Goal: Information Seeking & Learning: Learn about a topic

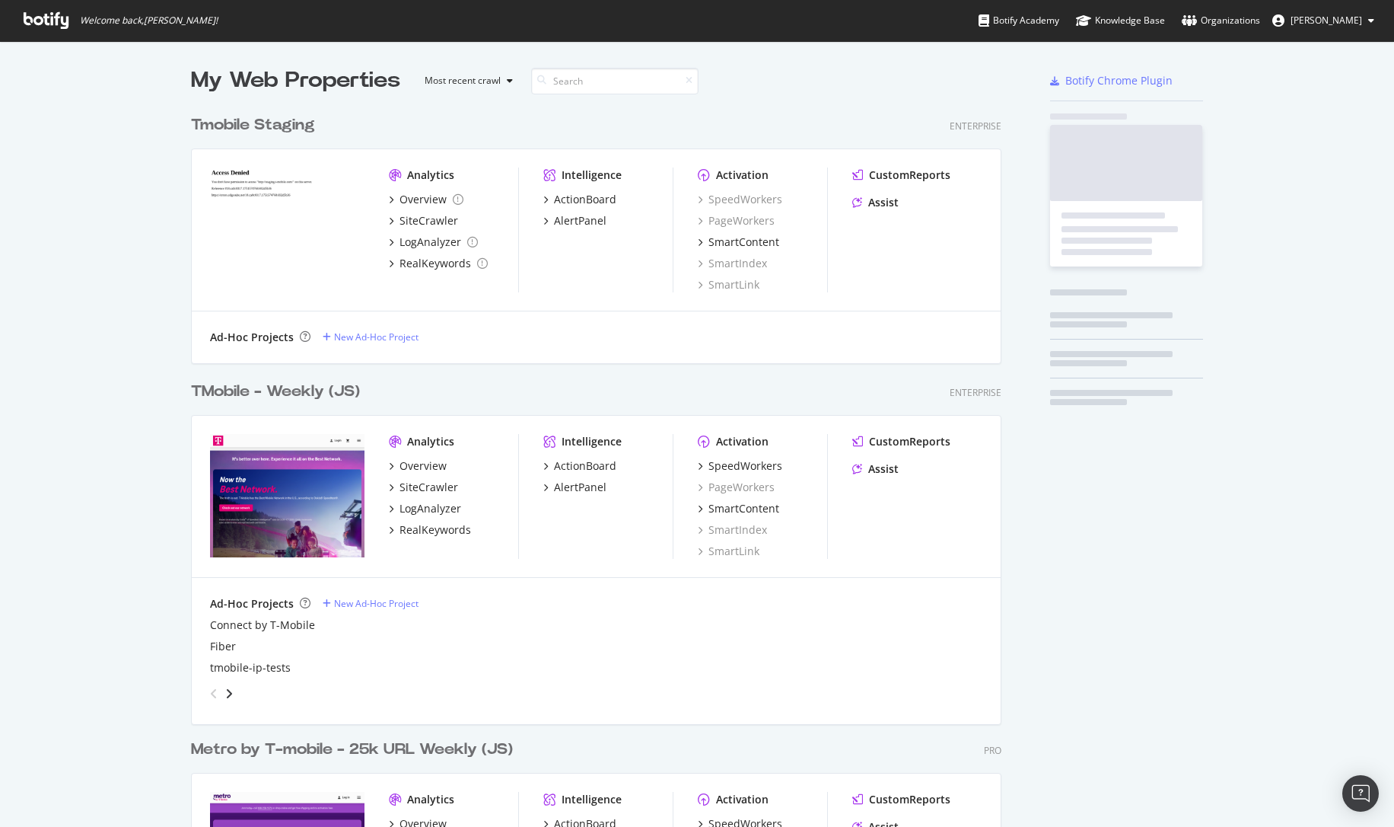
scroll to position [1237, 811]
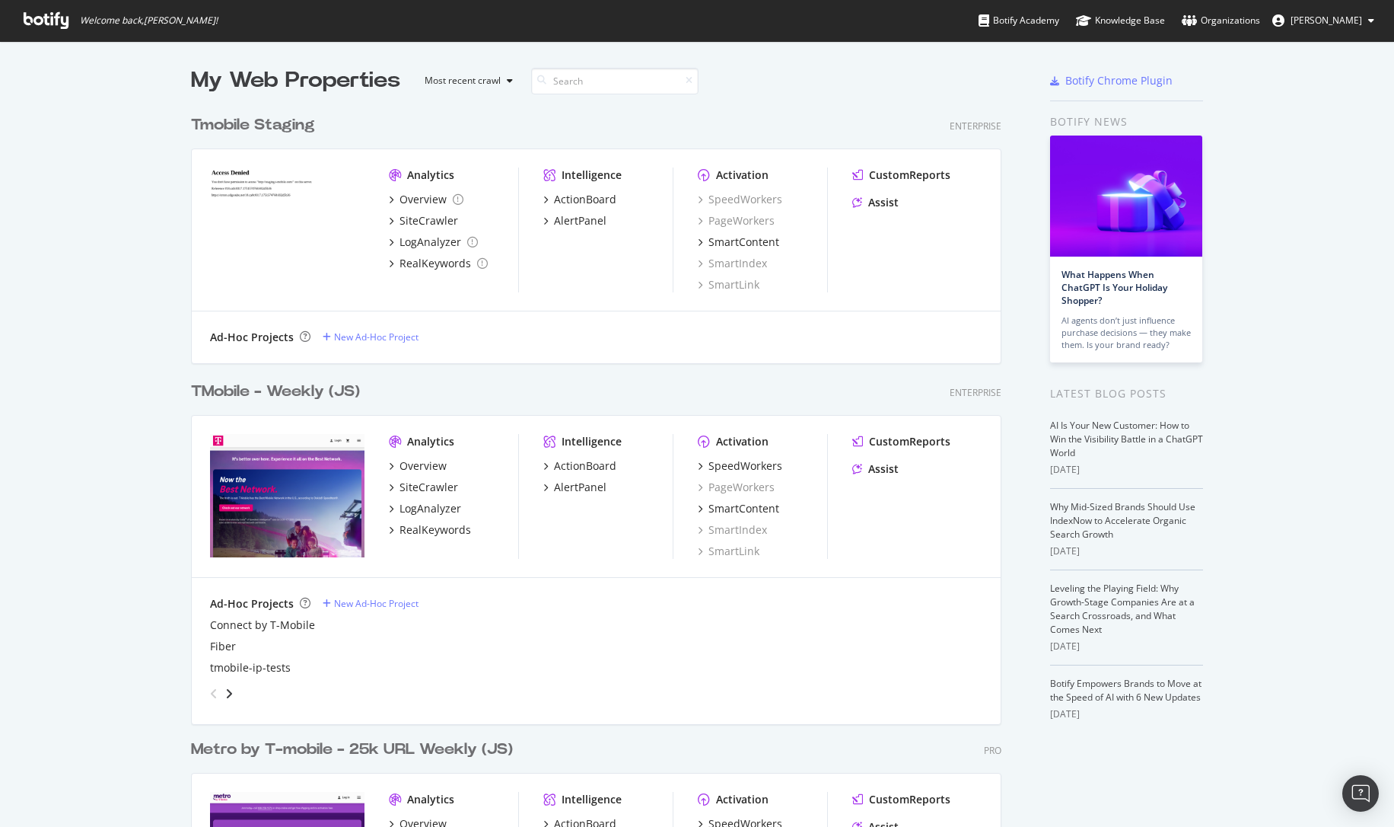
click at [257, 392] on div "TMobile - Weekly (JS)" at bounding box center [275, 392] width 169 height 22
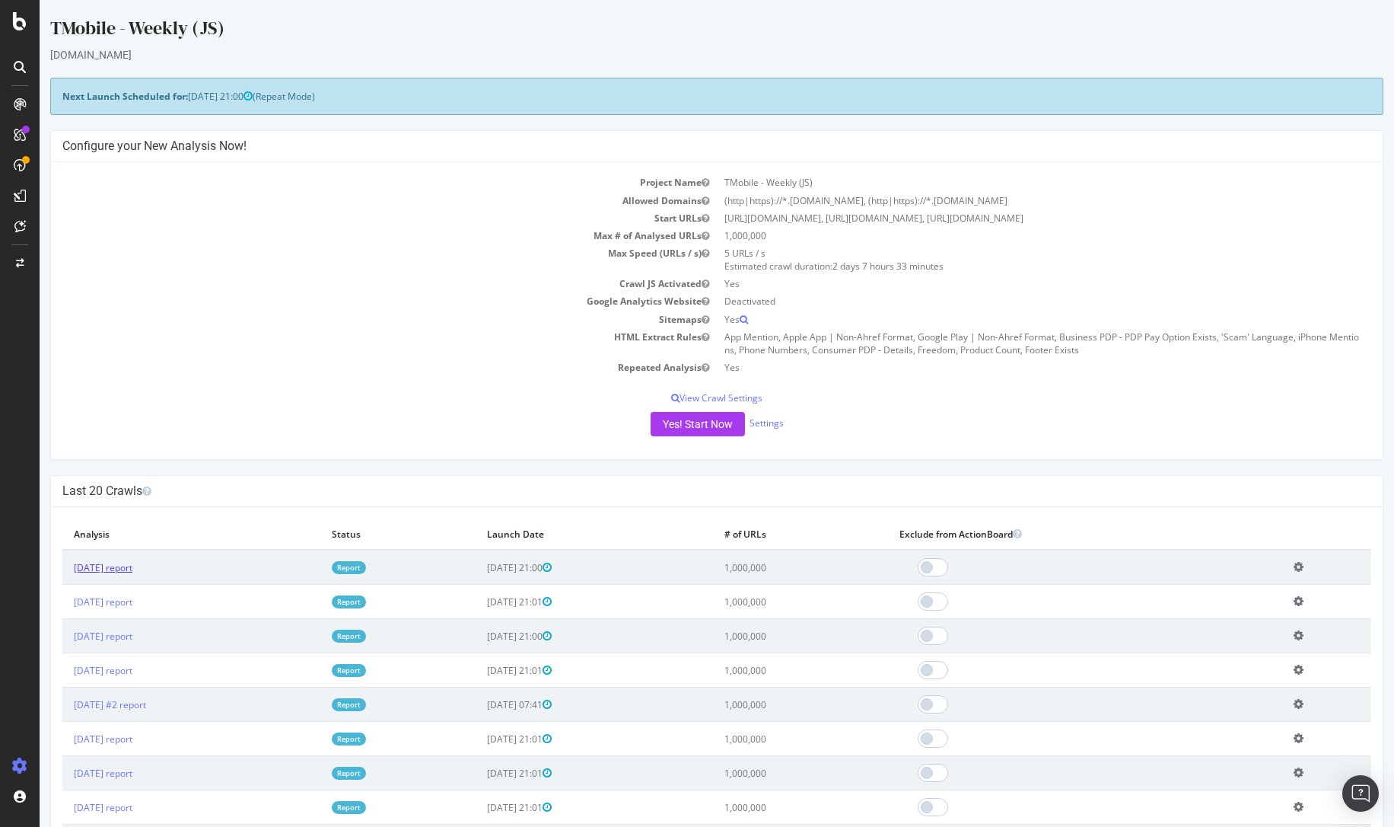
click at [132, 571] on link "2025 Aug. 15th report" at bounding box center [103, 567] width 59 height 13
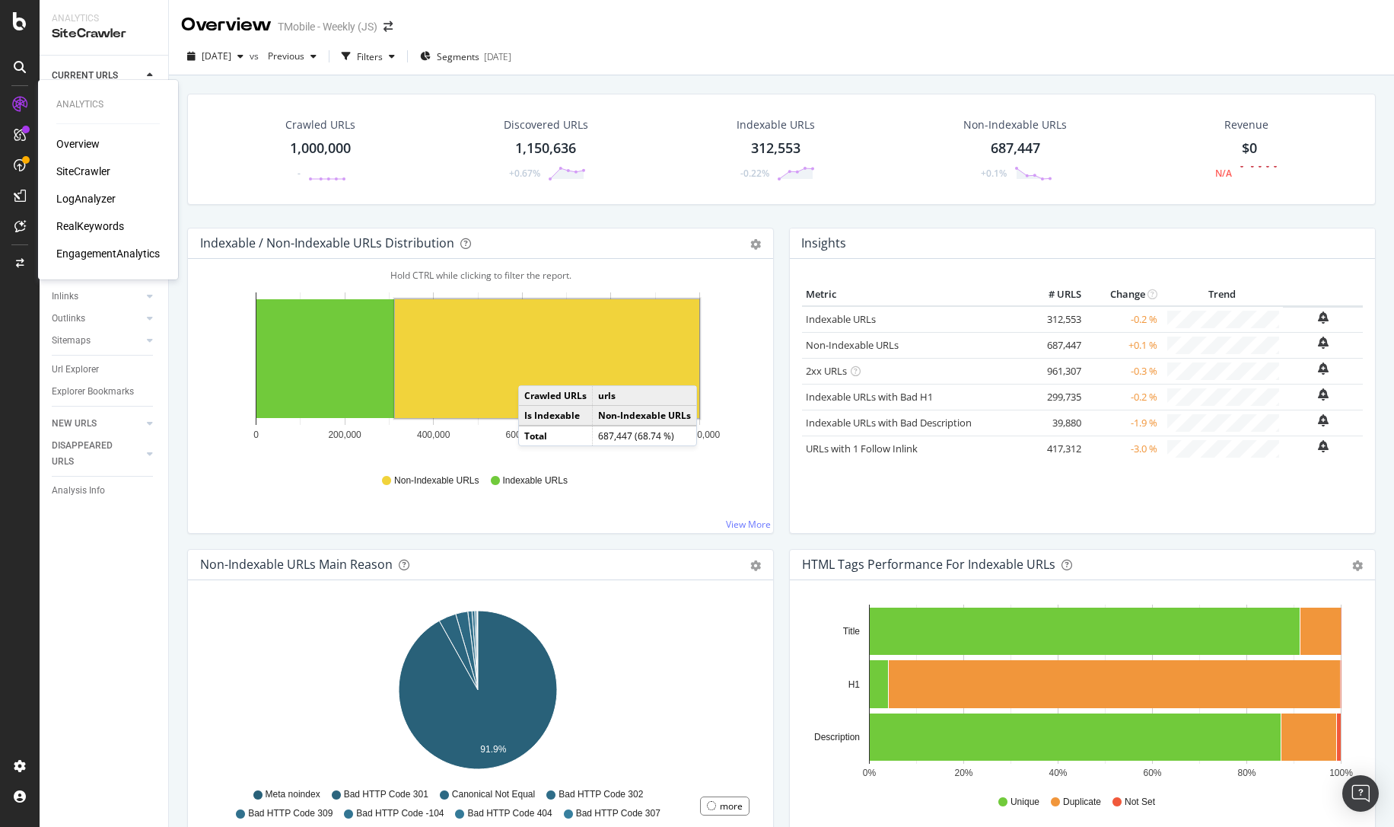
click at [82, 197] on div "LogAnalyzer" at bounding box center [85, 198] width 59 height 15
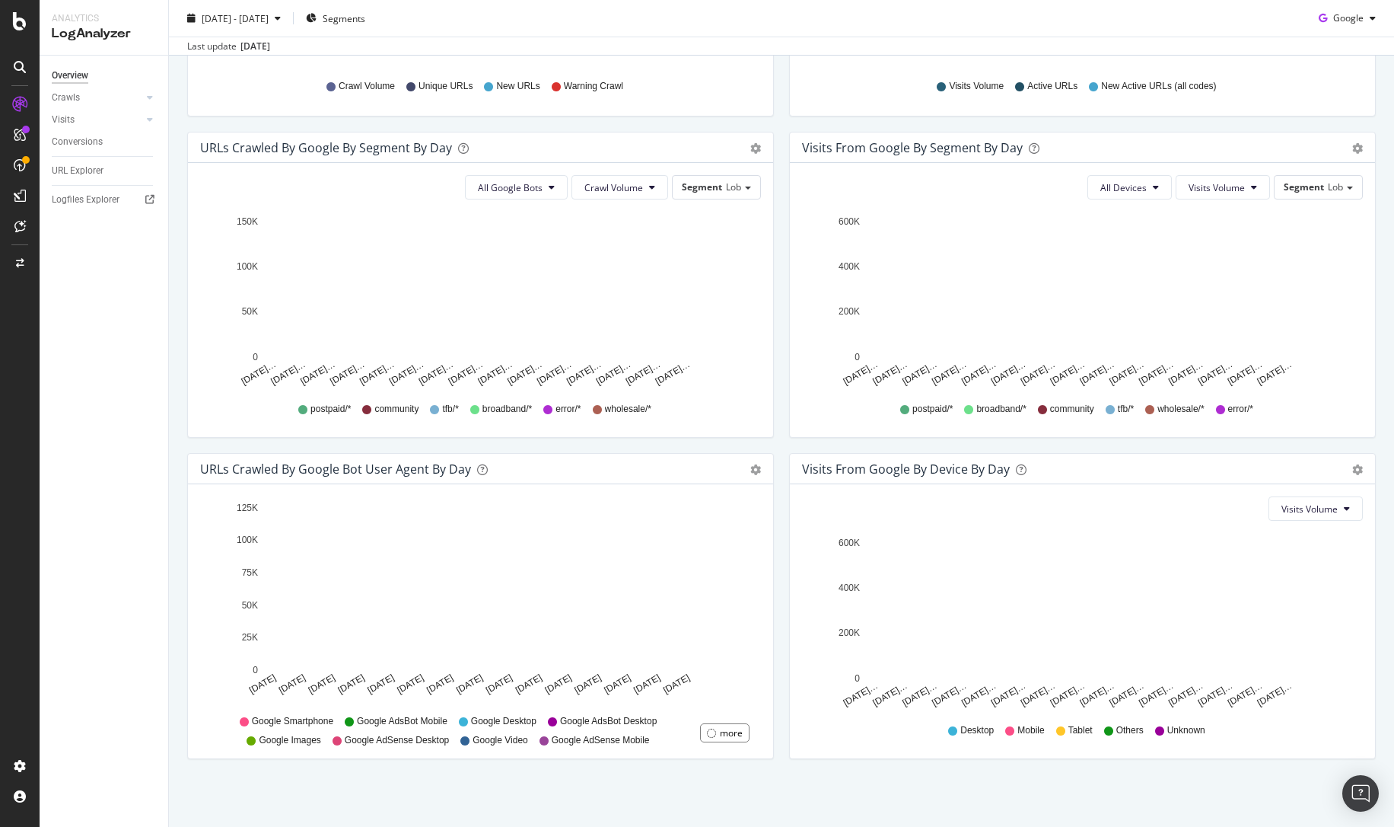
scroll to position [442, 0]
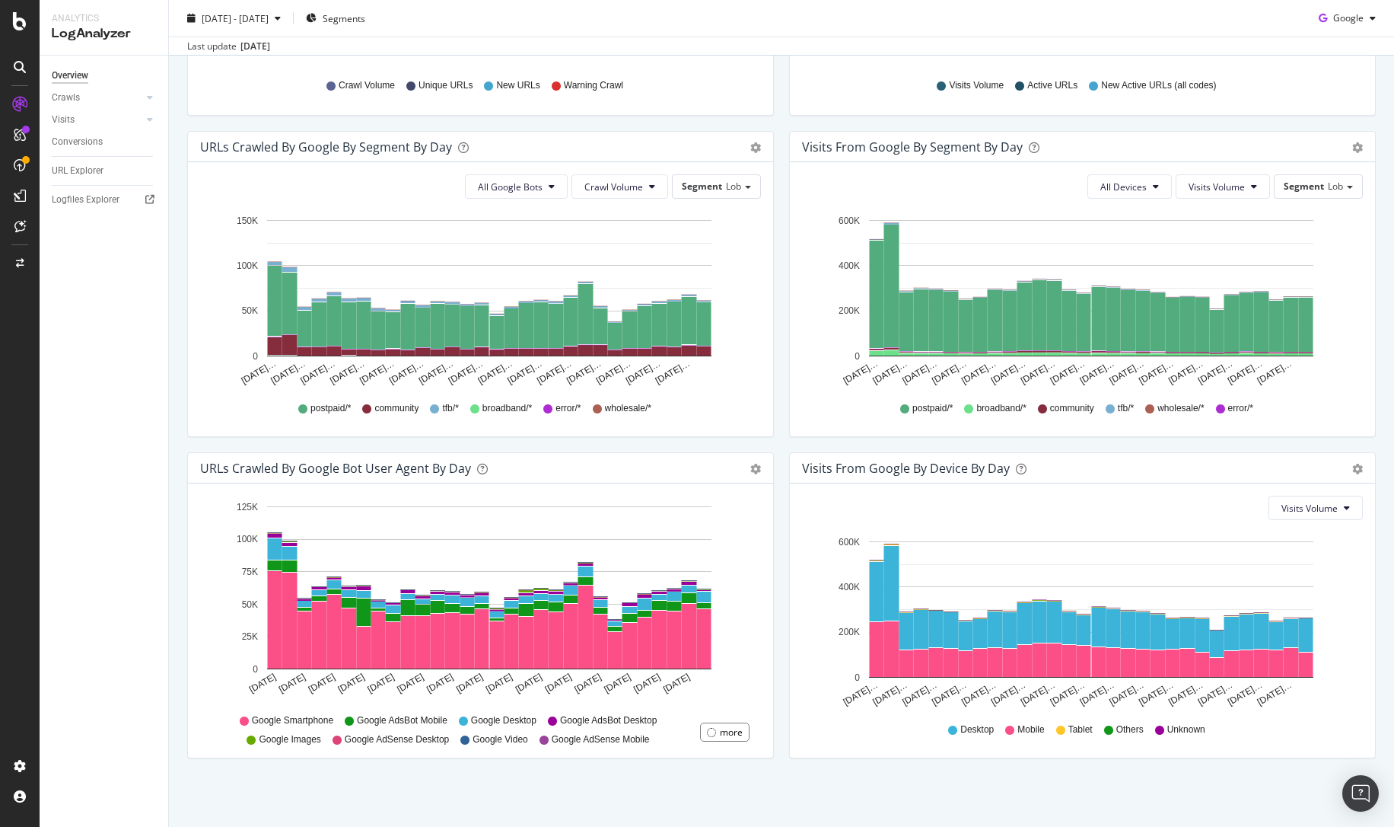
click at [782, 443] on div "Visits from Google By Segment By Day Timeline (by Value) Table All Devices Visi…" at bounding box center [1083, 291] width 602 height 321
drag, startPoint x: 777, startPoint y: 443, endPoint x: 779, endPoint y: 430, distance: 13.1
click at [782, 430] on div "Visits from Google By Segment By Day Timeline (by Value) Table All Devices Visi…" at bounding box center [1083, 291] width 602 height 321
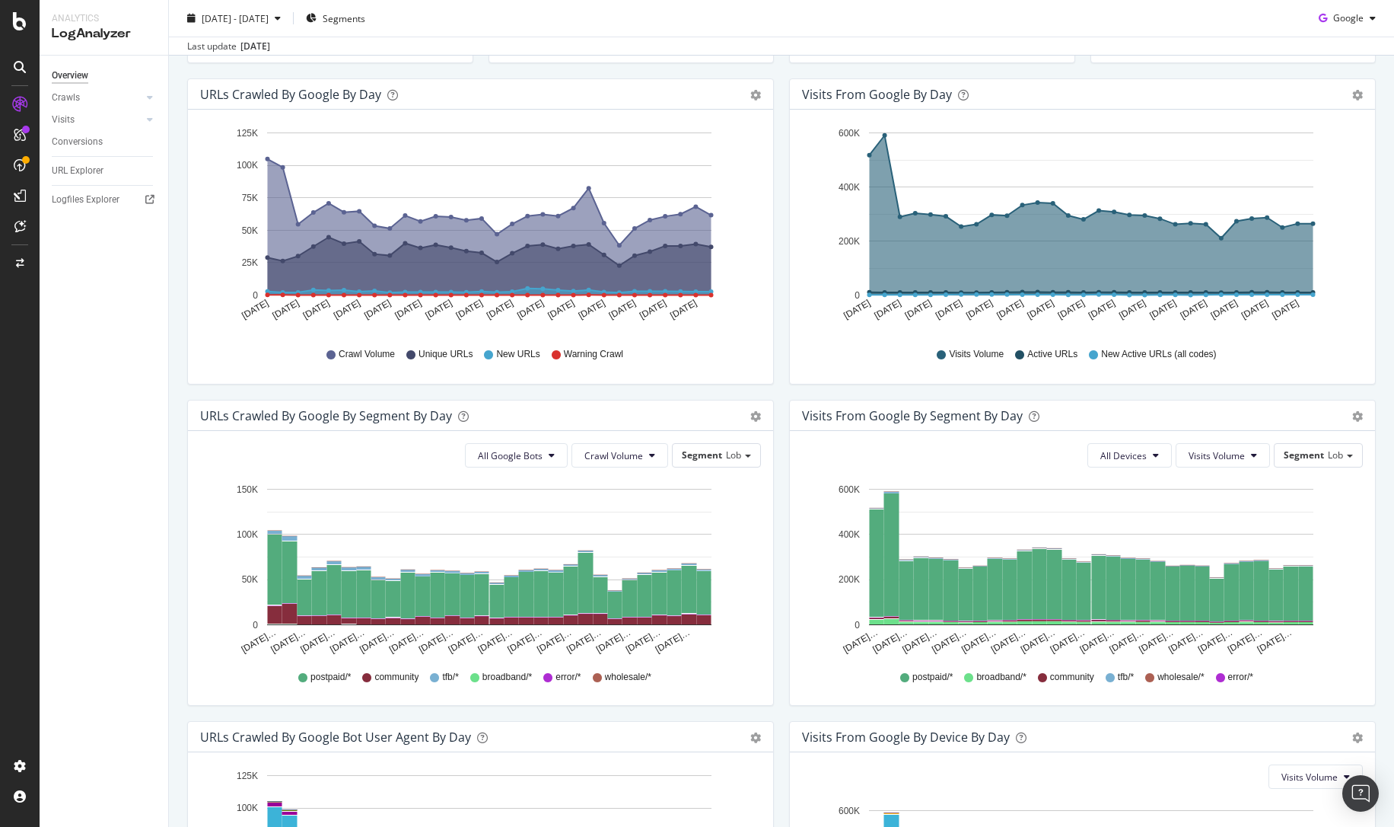
scroll to position [0, 0]
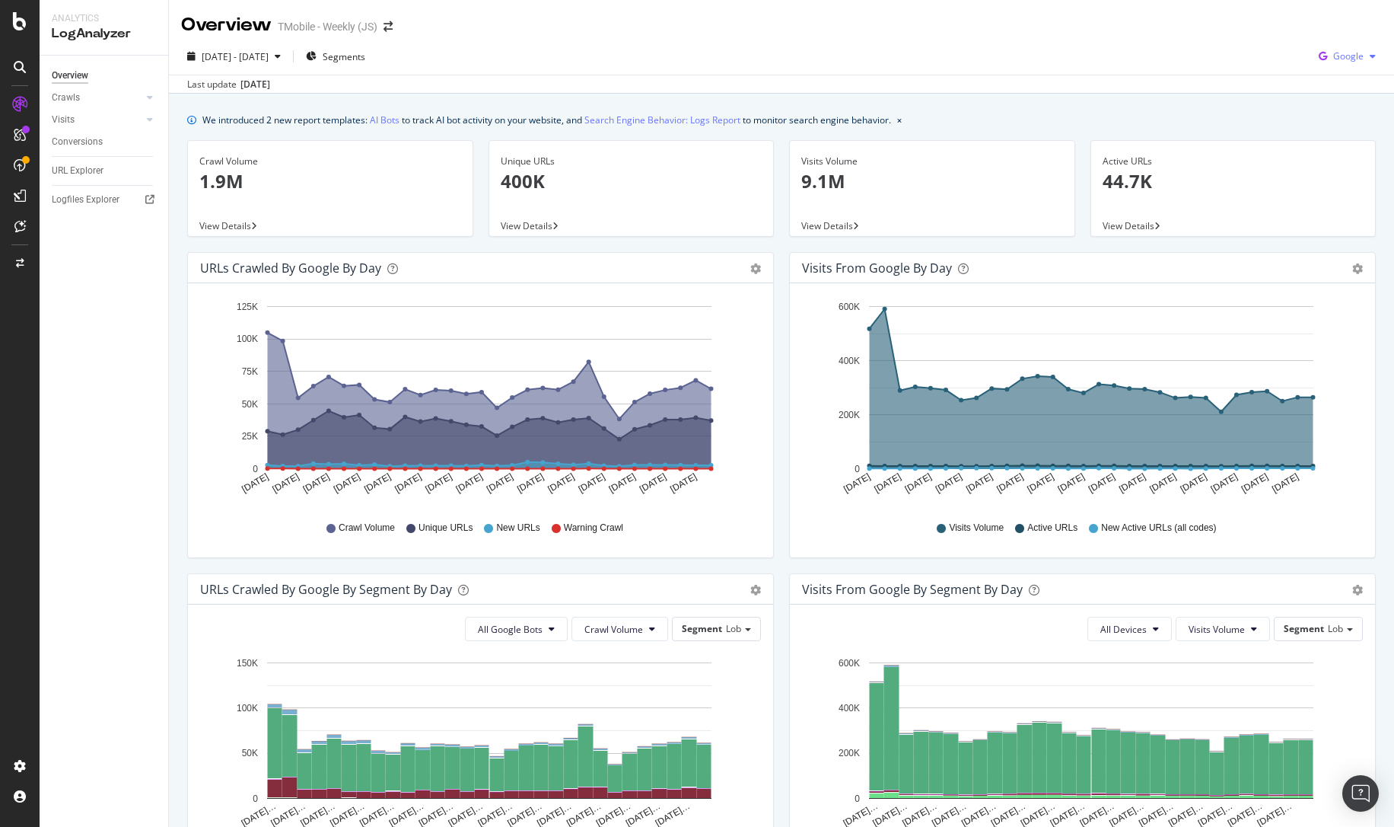
click at [1340, 51] on span "Google" at bounding box center [1349, 55] width 30 height 13
click at [1330, 136] on span "OpenAI" at bounding box center [1348, 143] width 56 height 14
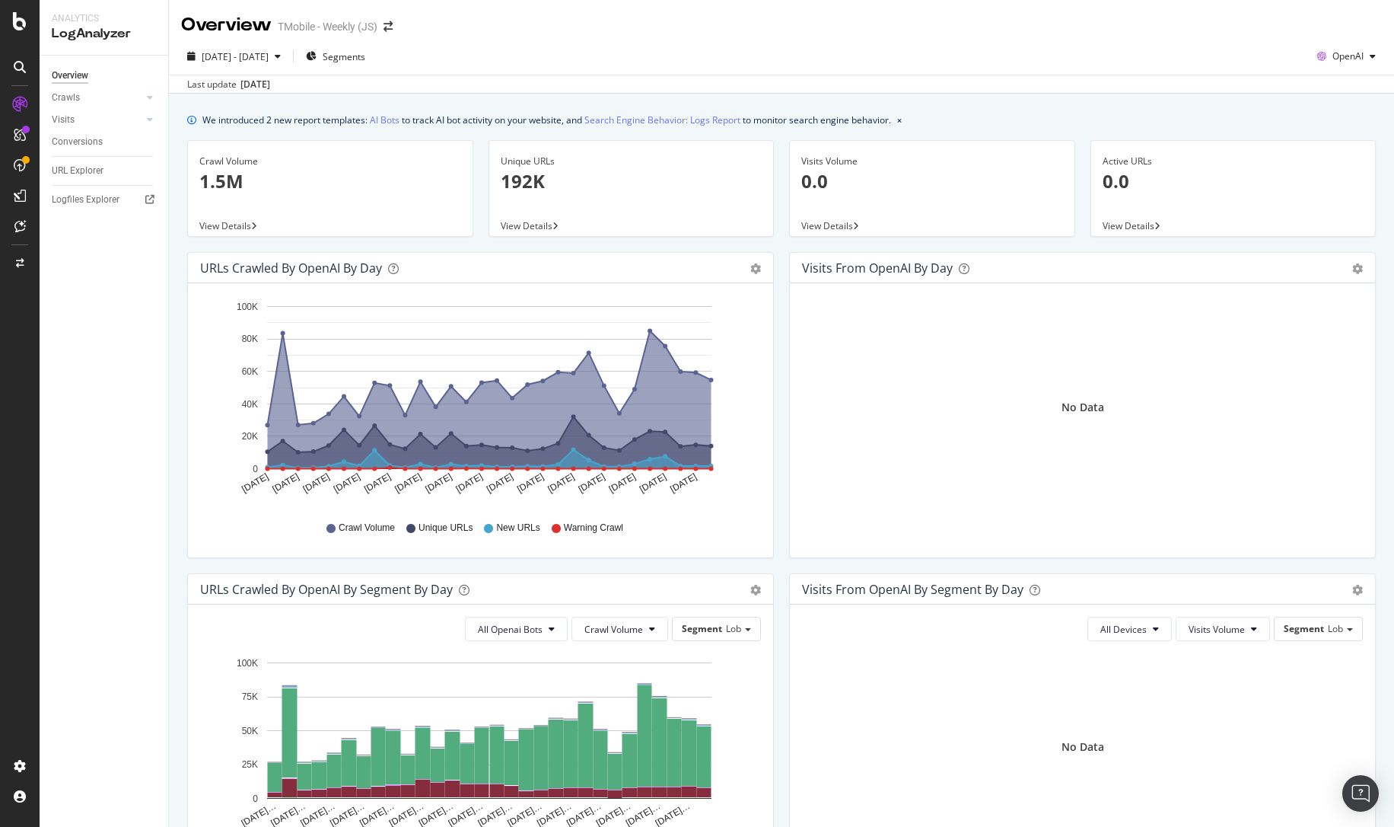
drag, startPoint x: 1187, startPoint y: 258, endPoint x: 1173, endPoint y: 311, distance: 55.2
drag, startPoint x: 1173, startPoint y: 311, endPoint x: 852, endPoint y: 304, distance: 321.3
click at [852, 304] on div "No Data" at bounding box center [1082, 407] width 561 height 224
click at [1339, 54] on span "OpenAI" at bounding box center [1348, 55] width 31 height 13
click at [1327, 170] on span "Other AI Bots" at bounding box center [1347, 171] width 56 height 14
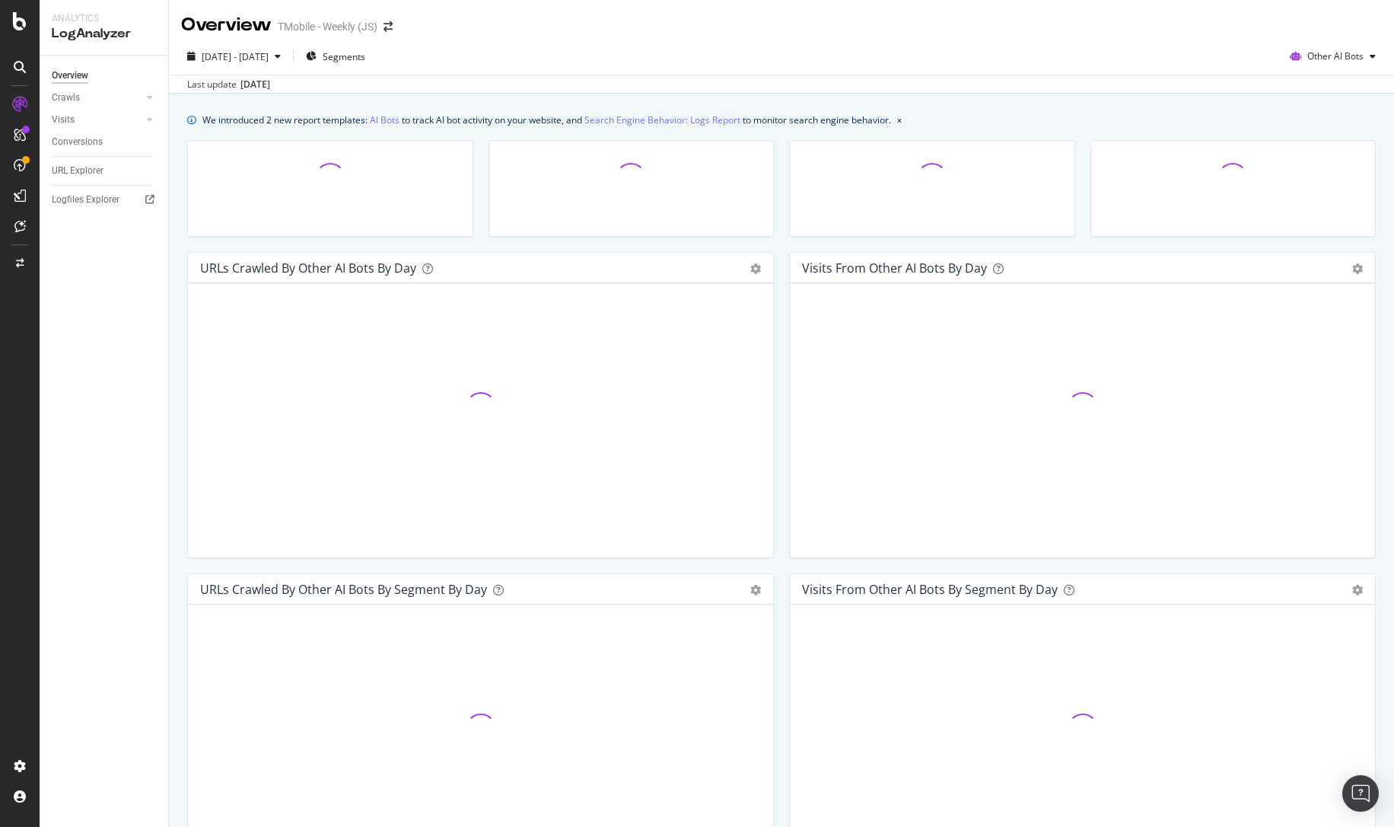
click at [1088, 58] on div "2025 Jul. 20th - Aug. 18th Segments Other AI Bots" at bounding box center [781, 59] width 1225 height 30
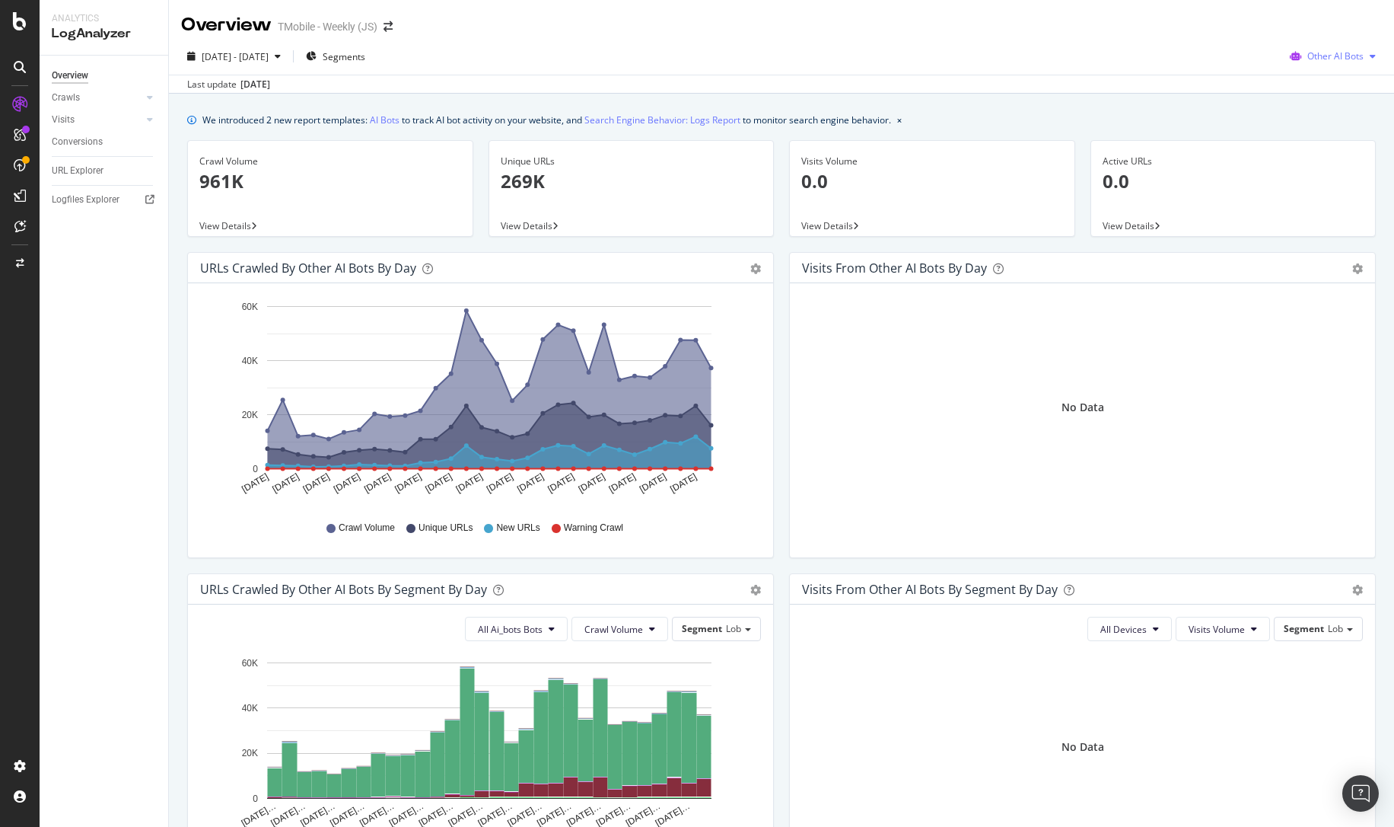
click at [1321, 52] on span "Other AI Bots" at bounding box center [1336, 55] width 56 height 13
click at [1318, 83] on span "Google" at bounding box center [1339, 87] width 59 height 14
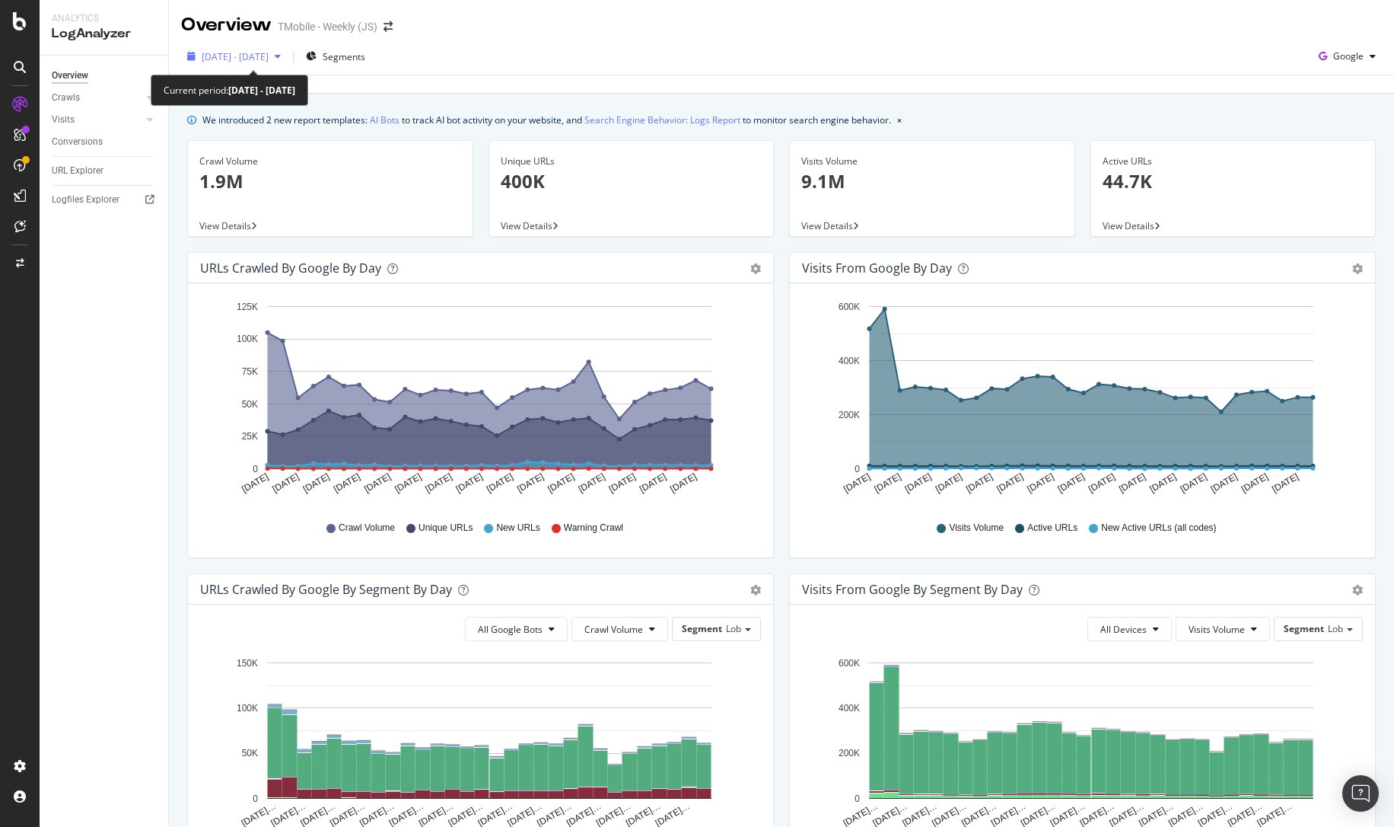
click at [263, 56] on span "2025 Jul. 20th - Aug. 18th" at bounding box center [235, 56] width 67 height 13
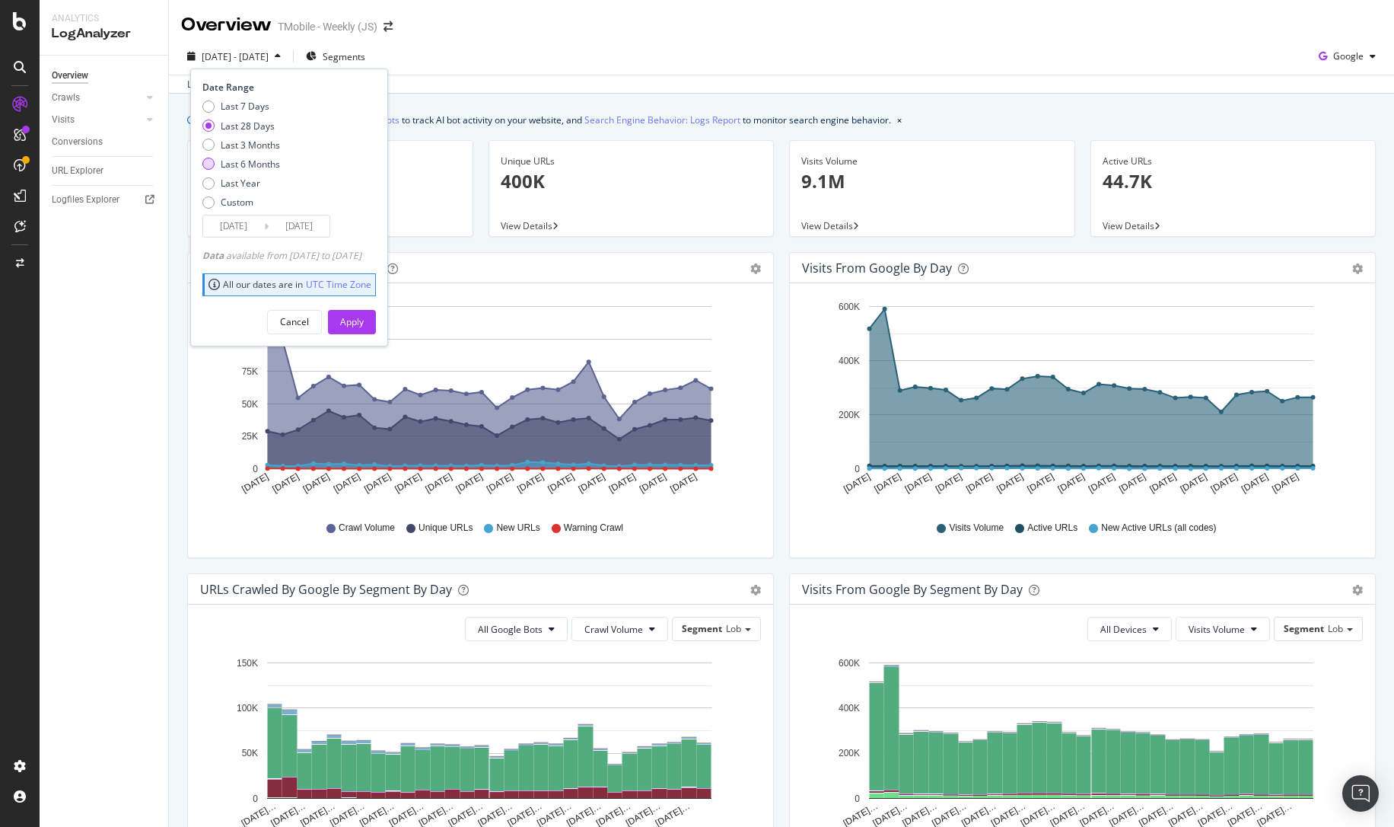
drag, startPoint x: 225, startPoint y: 144, endPoint x: 254, endPoint y: 169, distance: 38.9
click at [224, 144] on div "Last 3 Months" at bounding box center [250, 145] width 59 height 13
type input "2025/05/19"
drag, startPoint x: 368, startPoint y: 316, endPoint x: 505, endPoint y: 285, distance: 140.5
click at [364, 316] on div "Apply" at bounding box center [352, 321] width 24 height 13
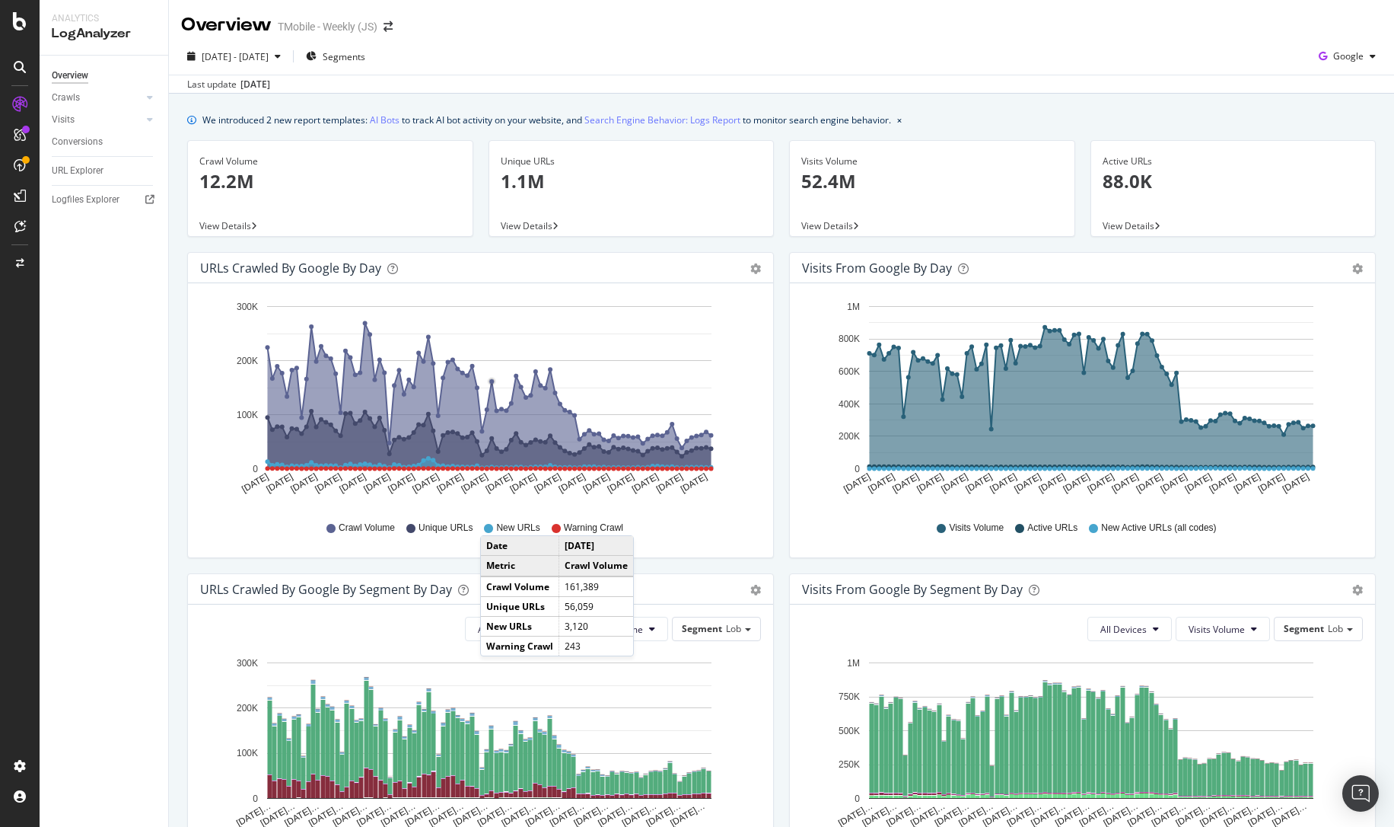
scroll to position [177, 0]
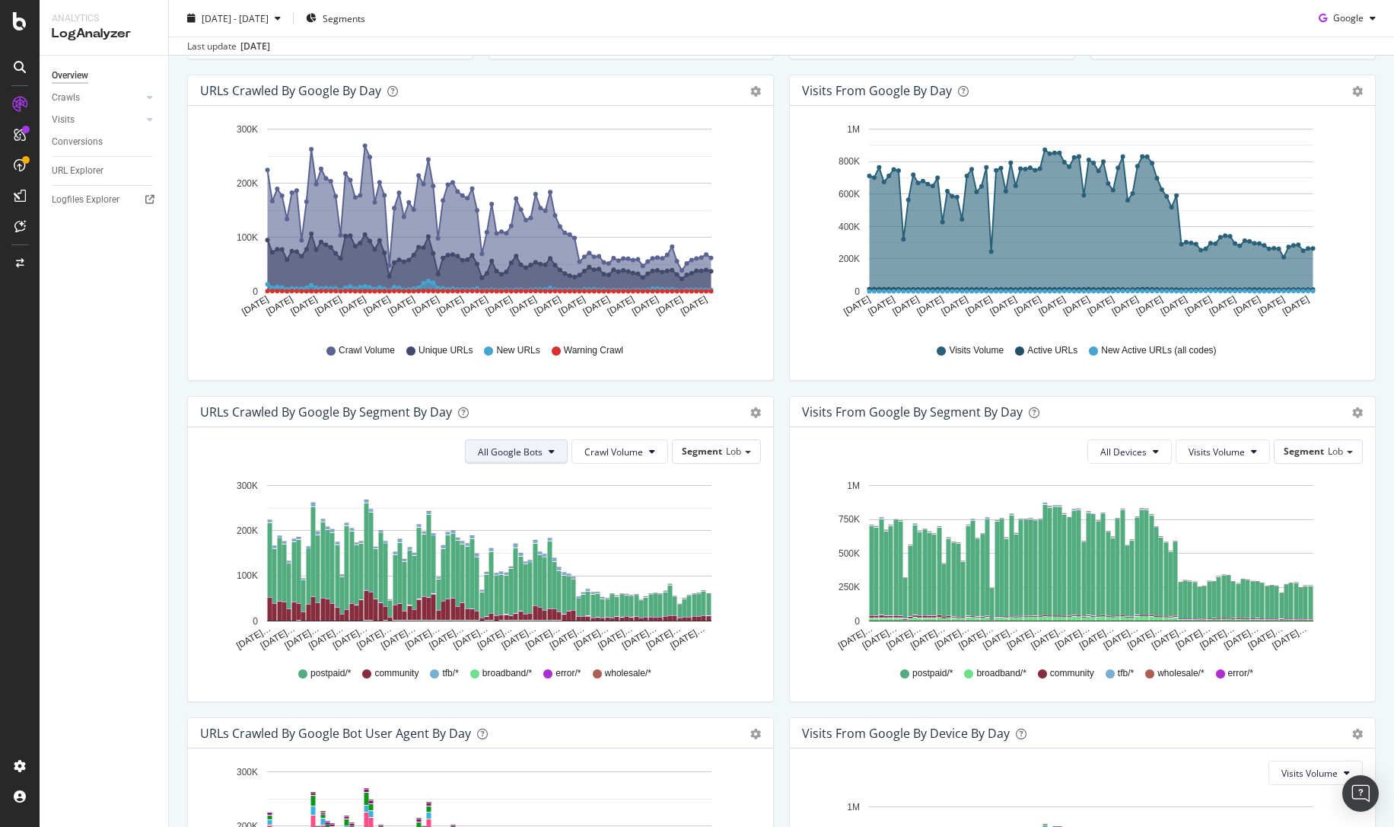
click at [527, 448] on span "All Google Bots" at bounding box center [510, 451] width 65 height 13
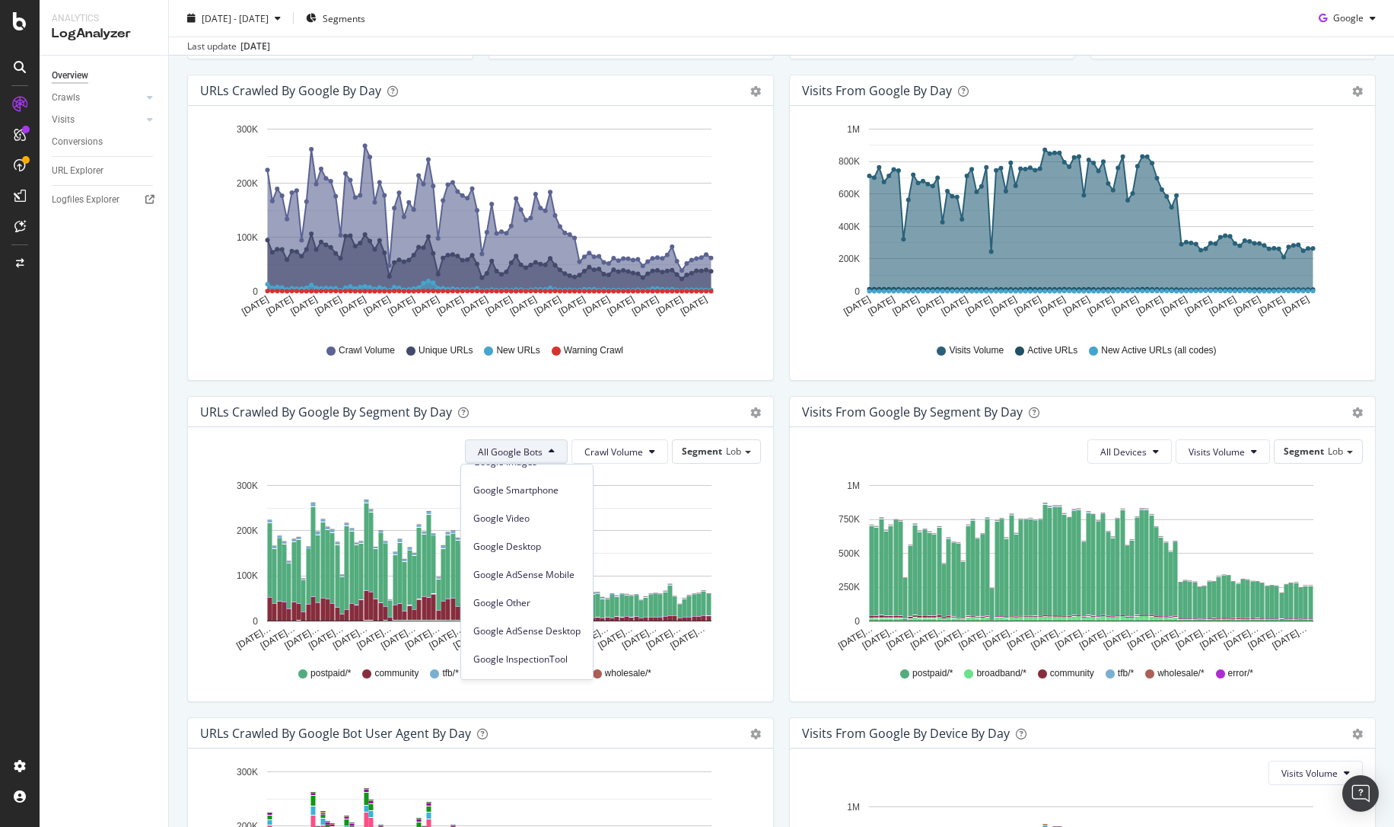
scroll to position [129, 0]
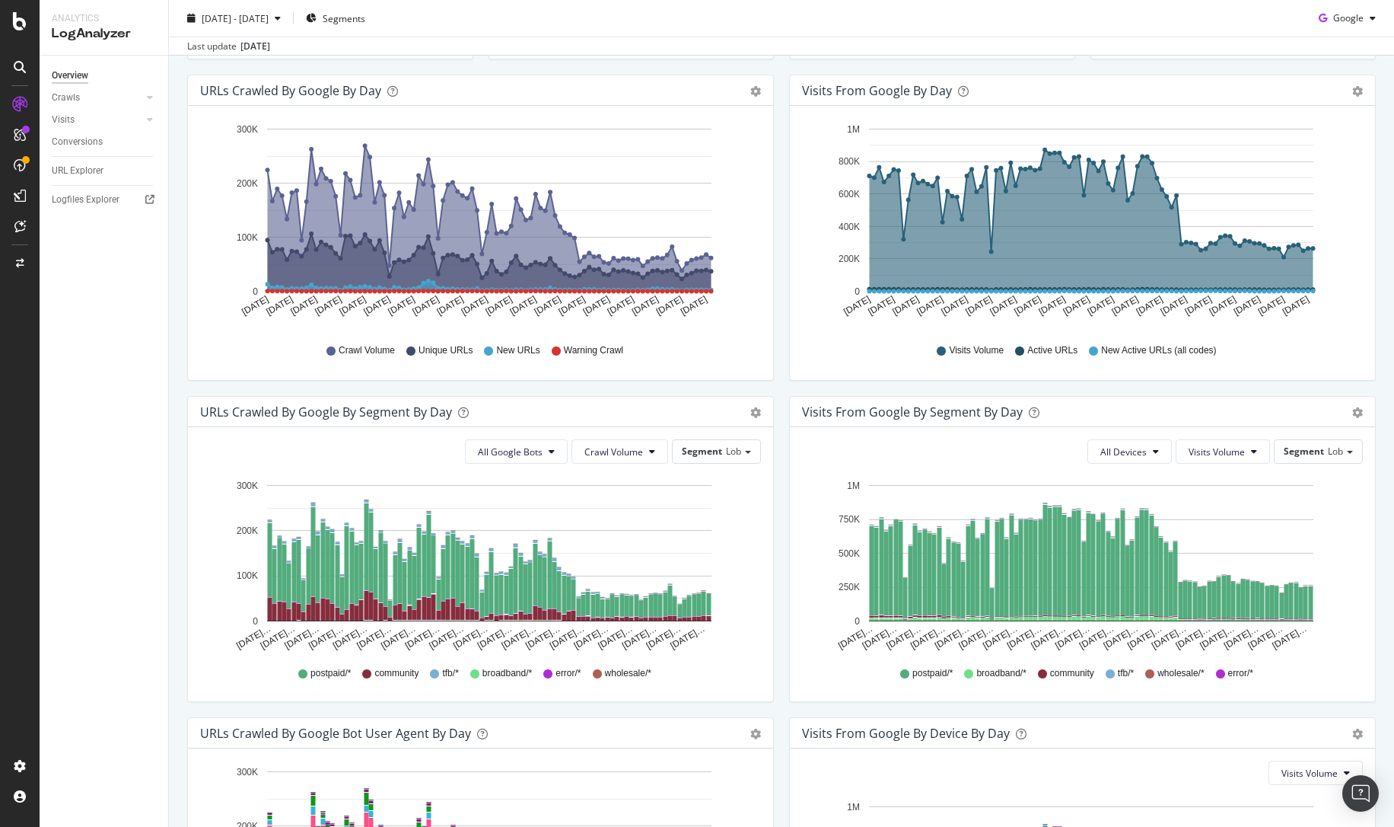
click at [147, 415] on div "Overview Crawls Daily Distribution Segments Distribution HTTP Codes Resources V…" at bounding box center [104, 441] width 129 height 771
click at [97, 199] on div "LogAnalyzer" at bounding box center [85, 198] width 59 height 15
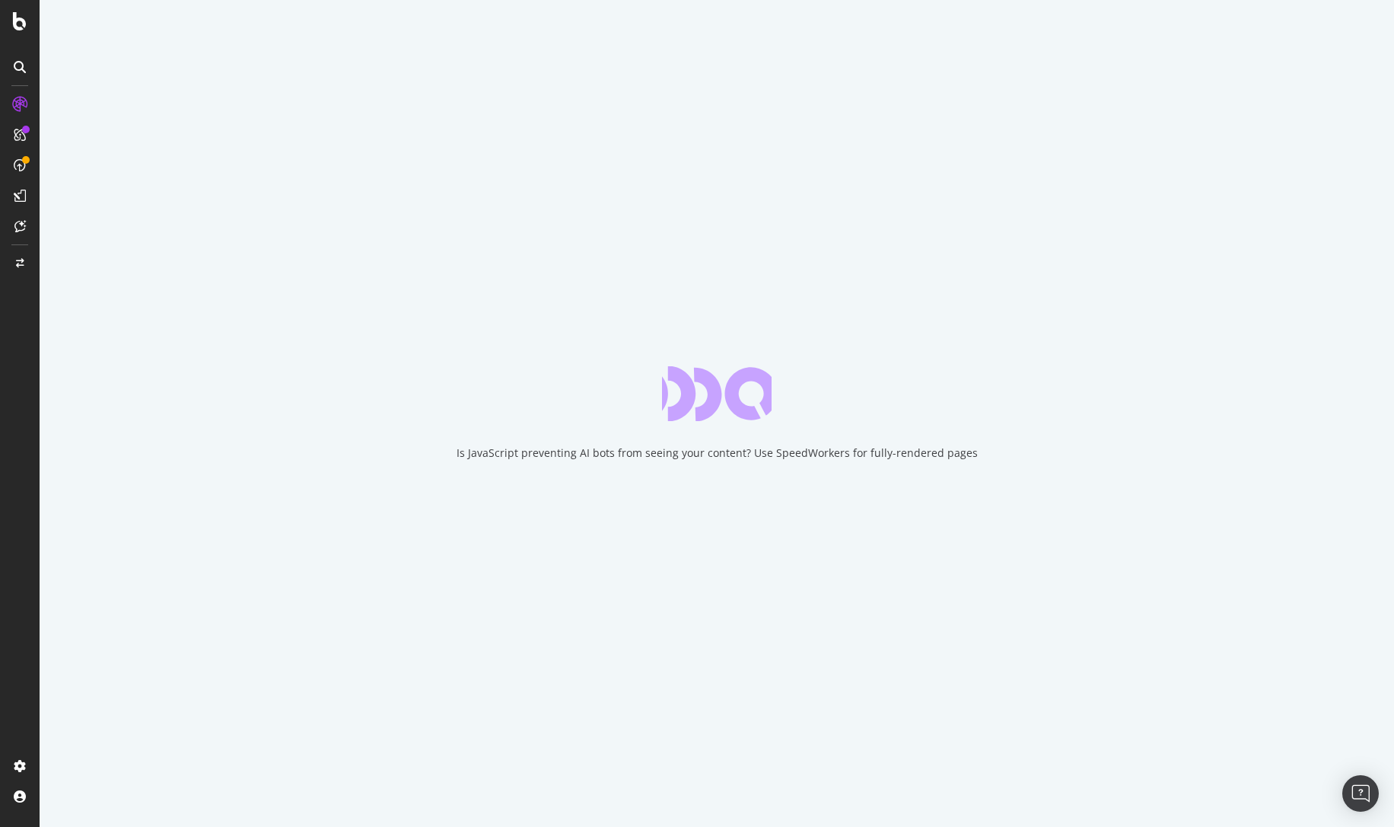
click at [599, 182] on div "Is JavaScript preventing AI bots from seeing your content? Use SpeedWorkers for…" at bounding box center [717, 413] width 1355 height 827
